Goal: Navigation & Orientation: Find specific page/section

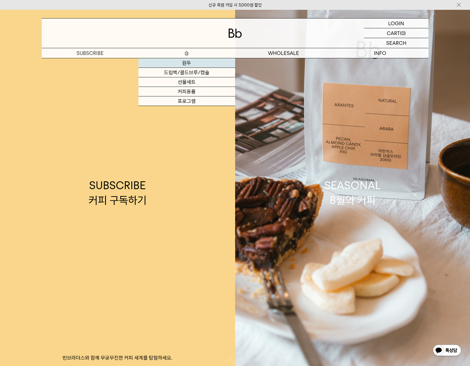
click at [190, 65] on link "원두" at bounding box center [186, 63] width 97 height 10
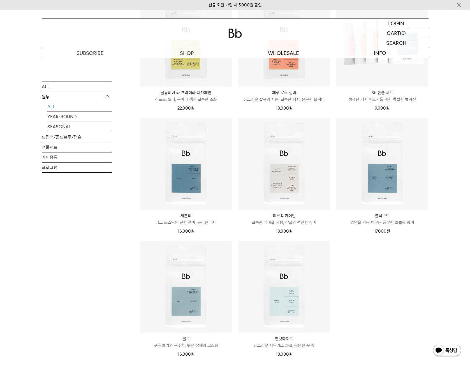
scroll to position [252, 0]
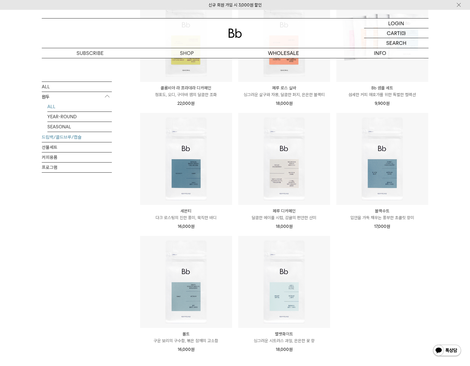
click at [61, 141] on link "드립백/콜드브루/캡슐" at bounding box center [77, 137] width 70 height 10
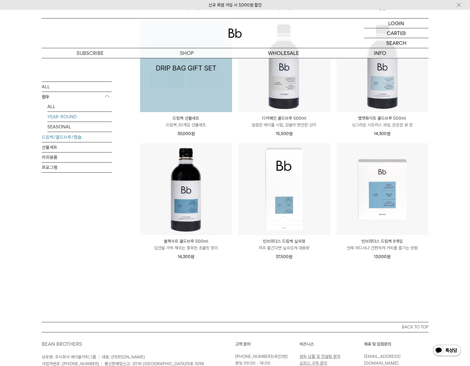
scroll to position [364, 0]
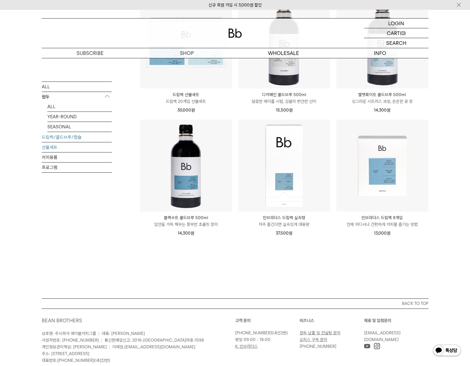
click at [71, 144] on link "선물세트" at bounding box center [77, 147] width 70 height 10
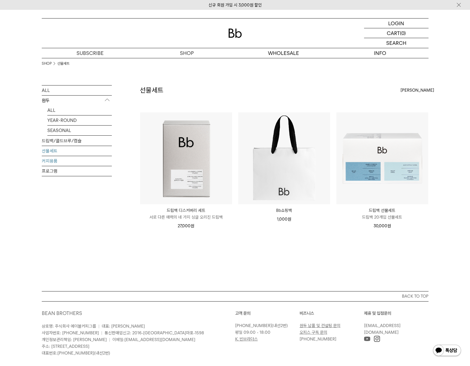
click at [63, 158] on link "커피용품" at bounding box center [77, 161] width 70 height 10
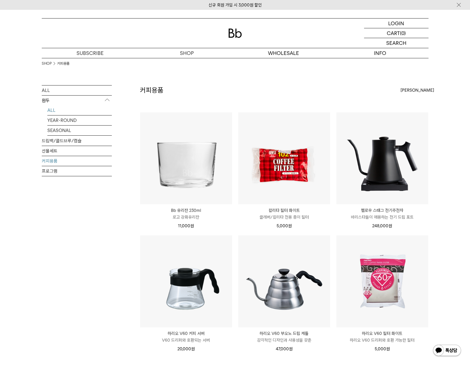
click at [50, 110] on link "ALL" at bounding box center [79, 110] width 64 height 10
